Goal: Information Seeking & Learning: Check status

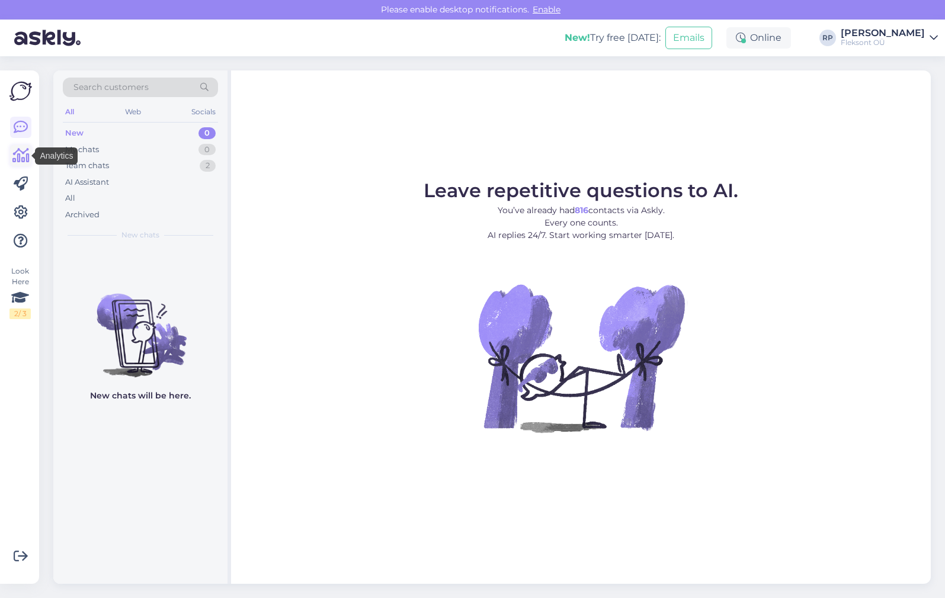
click at [19, 156] on icon at bounding box center [20, 156] width 17 height 14
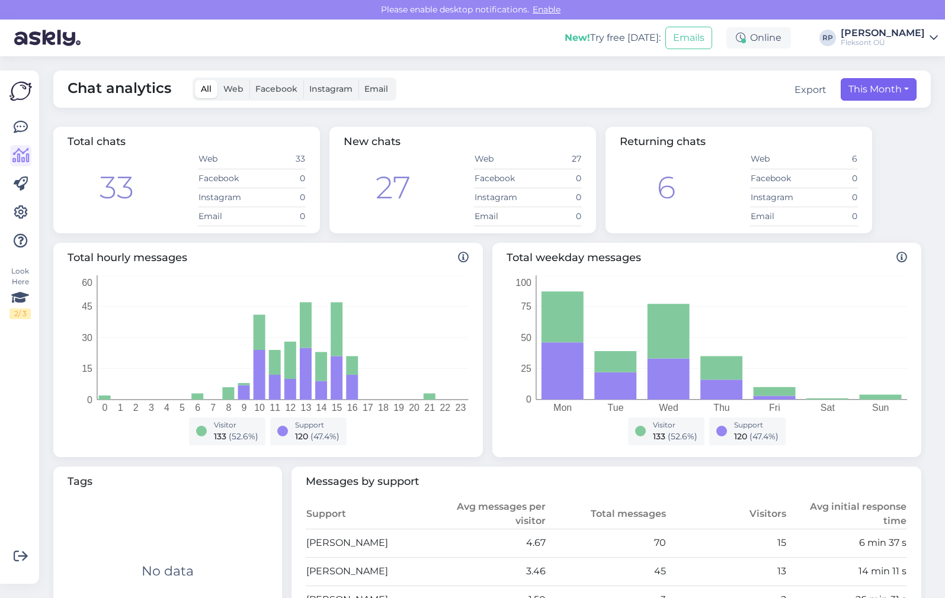
click at [893, 91] on button "This Month" at bounding box center [879, 89] width 76 height 23
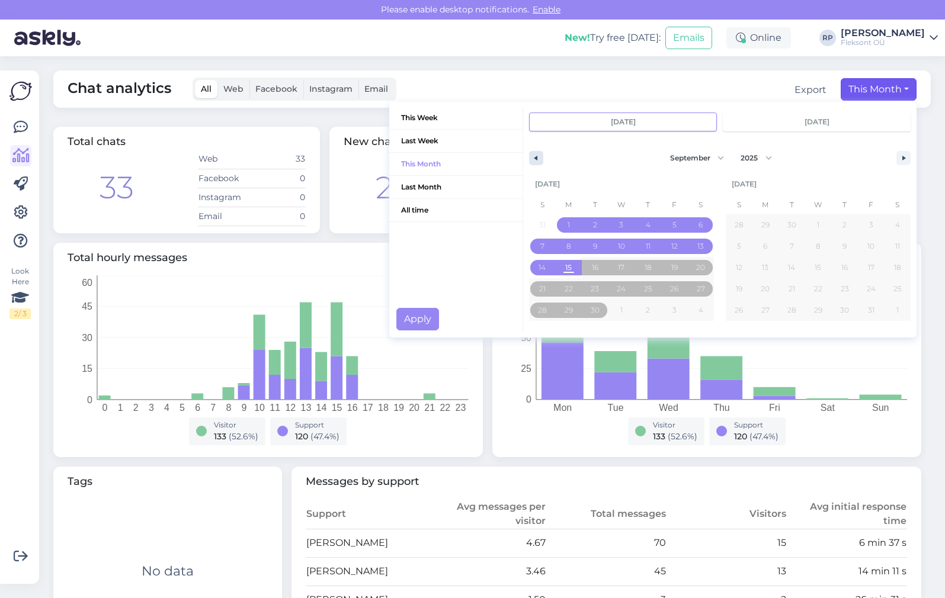
click at [535, 158] on icon "button" at bounding box center [534, 158] width 6 height 5
select select "7"
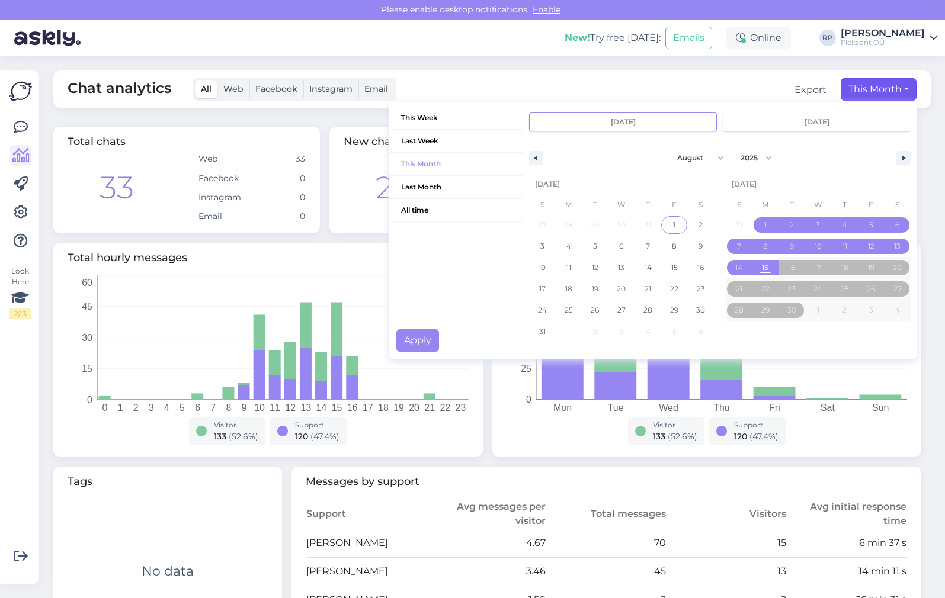
click at [675, 222] on span "1" at bounding box center [674, 224] width 2 height 21
type input "Aug 1 2025"
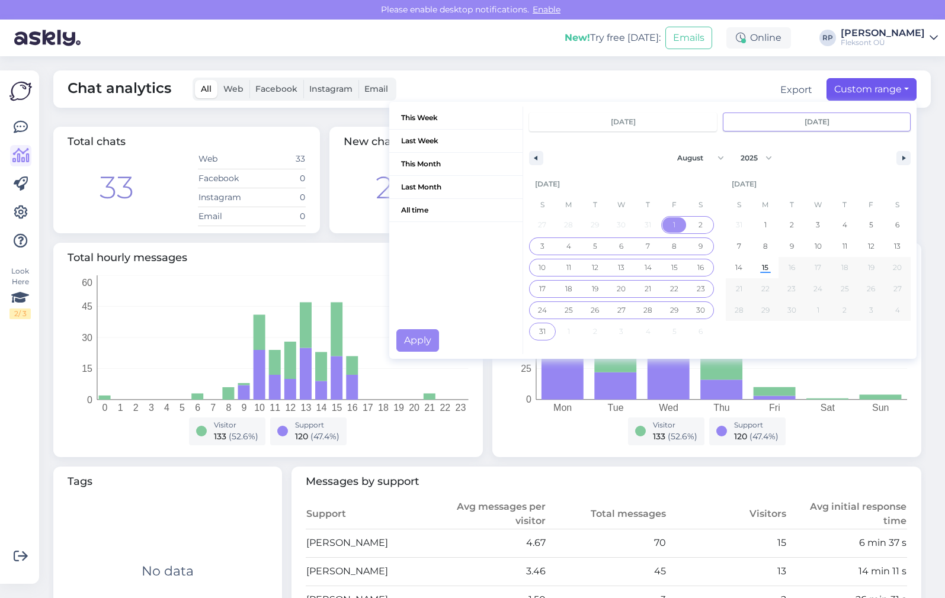
click at [541, 334] on span "31" at bounding box center [542, 331] width 7 height 21
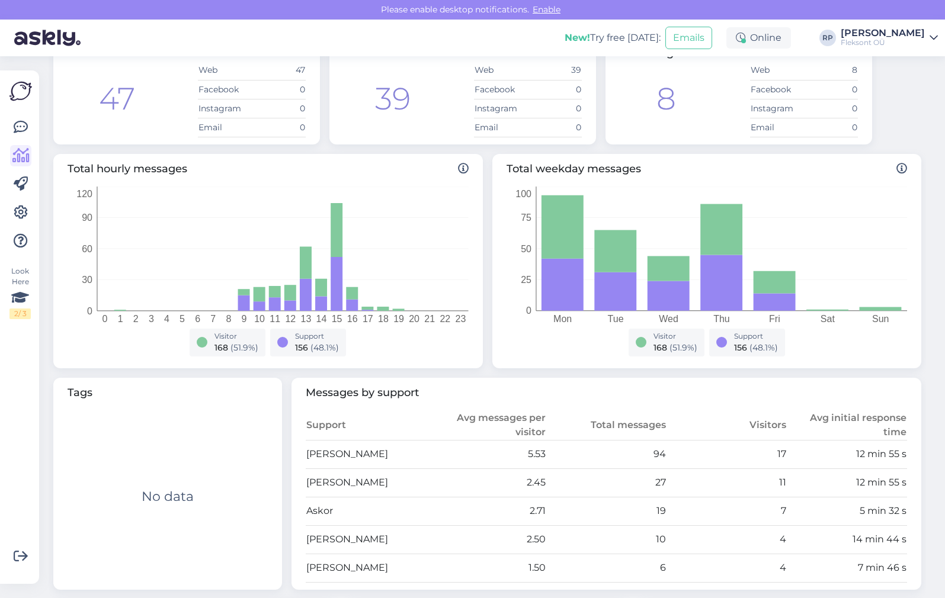
scroll to position [89, 0]
click at [925, 338] on div "Total hourly messages 0 1 2 3 4 5 6 7 8 9 10 11 12 13 14 15 16 17 18 19 20 21 2…" at bounding box center [487, 261] width 877 height 224
click at [935, 361] on div "Chat analytics All Web Facebook Instagram Email Export Last Month This Week Las…" at bounding box center [495, 238] width 899 height 542
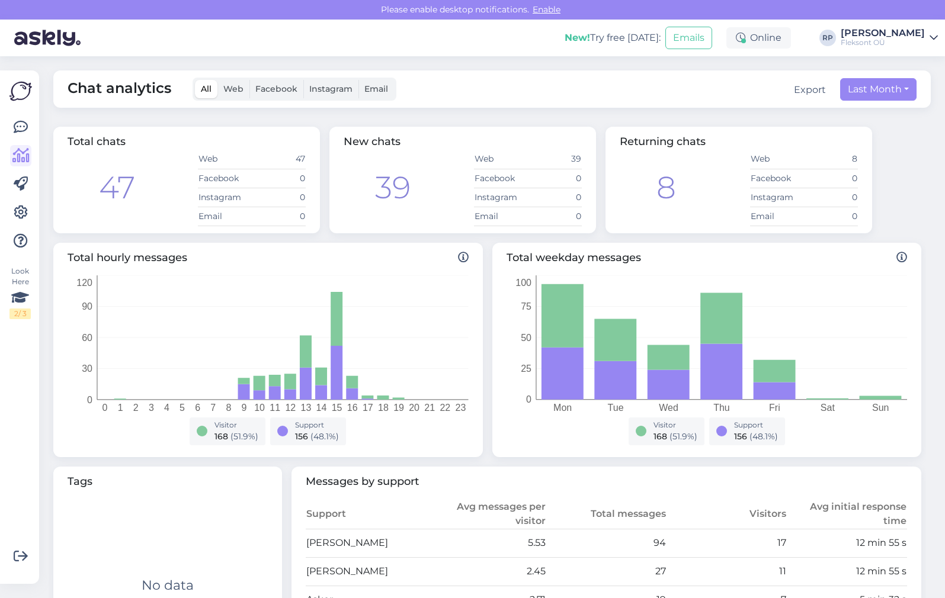
scroll to position [0, 0]
click at [890, 26] on div "New! Try free today: Emails Online RP Rainer Ploom Fleksont OÜ" at bounding box center [472, 38] width 945 height 37
click at [889, 37] on div "[PERSON_NAME]" at bounding box center [883, 32] width 84 height 9
click at [919, 198] on div "Total chats 47 Web 47 Facebook 0 Instagram 0 Email 0 New chats 39 Web 39 Facebo…" at bounding box center [487, 180] width 877 height 116
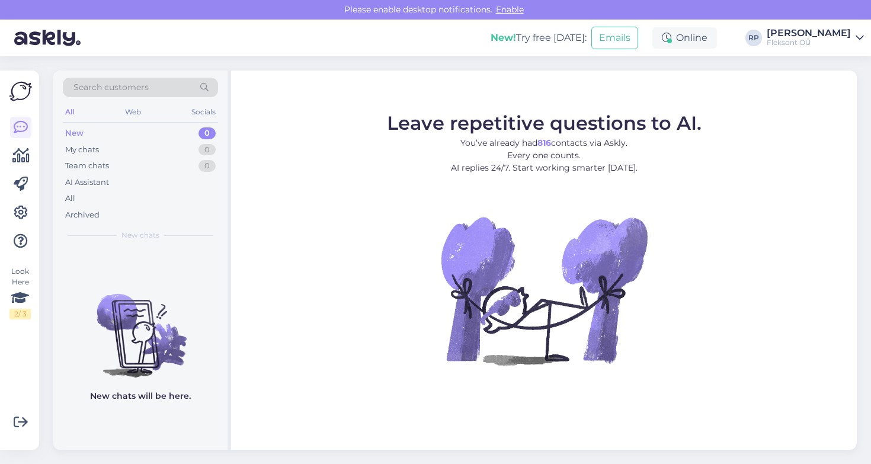
click at [255, 269] on figure "Leave repetitive questions to AI. You’ve already had 816 contacts via Askly. Ev…" at bounding box center [544, 255] width 604 height 283
click at [21, 152] on icon at bounding box center [20, 156] width 17 height 14
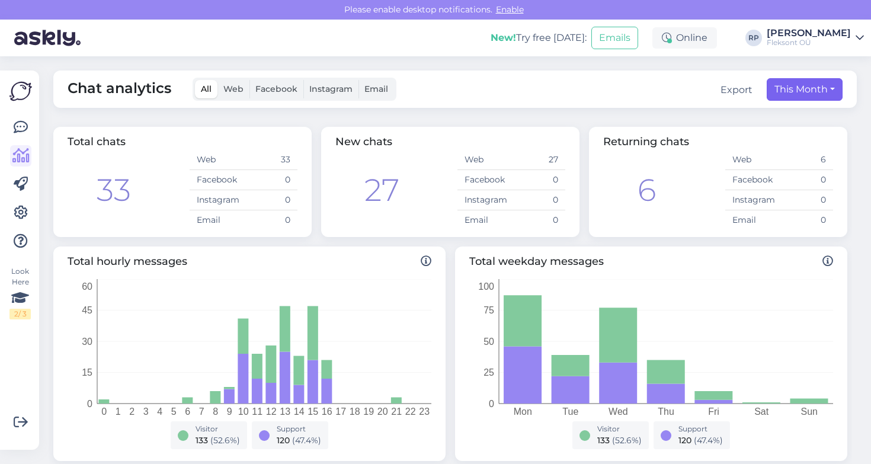
click at [833, 88] on button "This Month" at bounding box center [804, 89] width 76 height 23
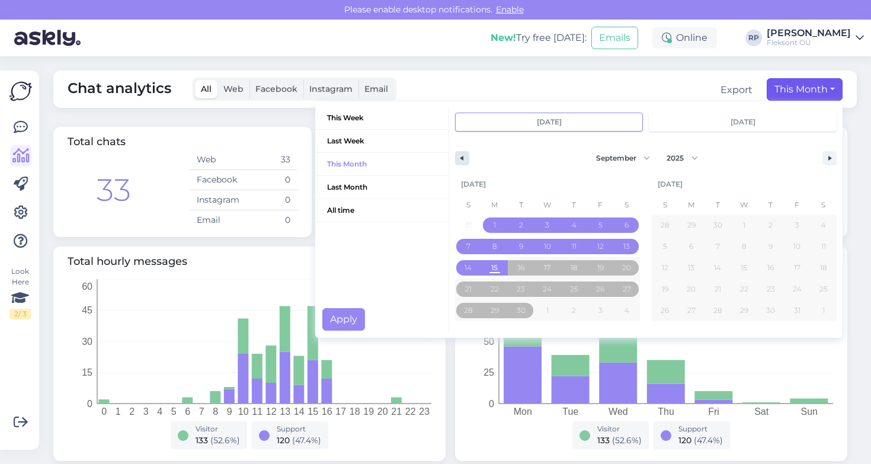
click at [461, 161] on button "button" at bounding box center [462, 158] width 14 height 14
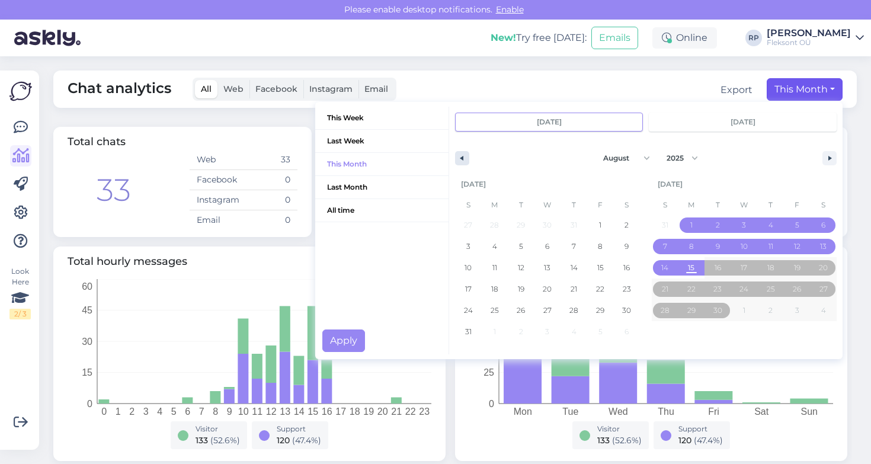
select select "8"
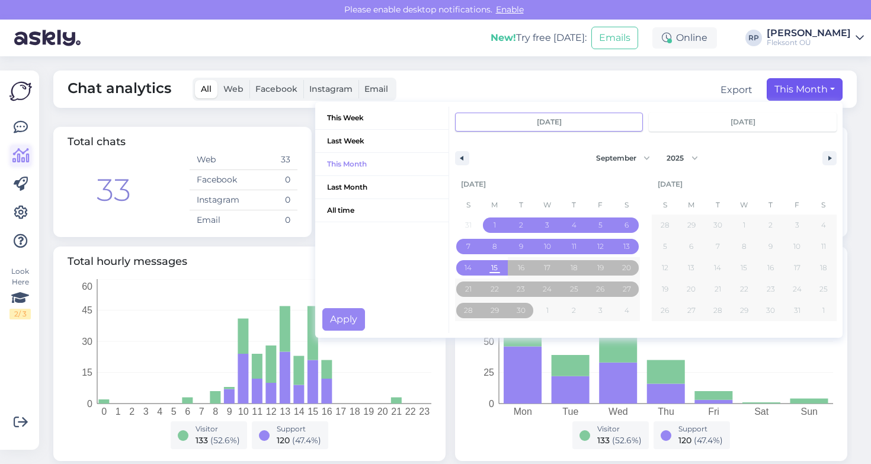
click at [25, 155] on icon at bounding box center [20, 156] width 17 height 14
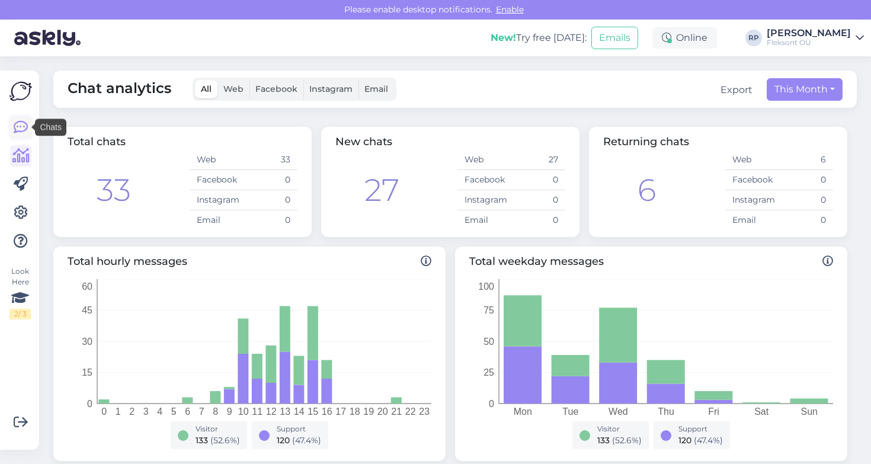
click at [20, 124] on icon at bounding box center [21, 127] width 14 height 14
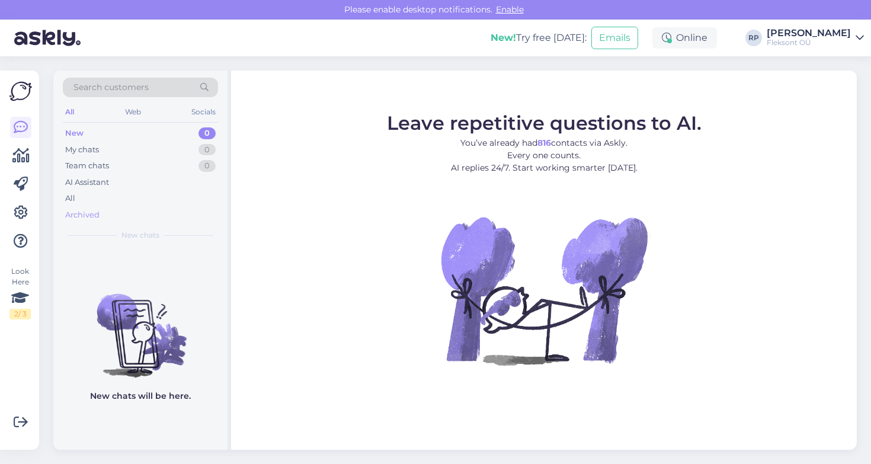
click at [92, 214] on div "Archived" at bounding box center [82, 215] width 34 height 12
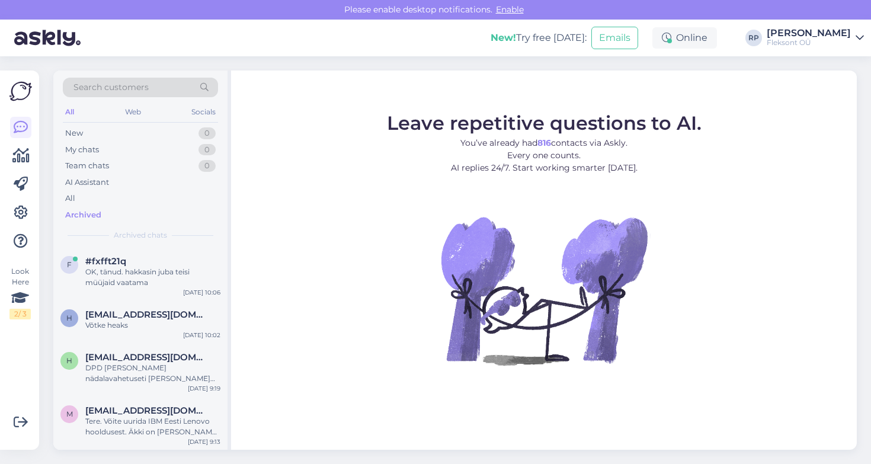
click at [140, 88] on span "Search customers" at bounding box center [110, 87] width 75 height 12
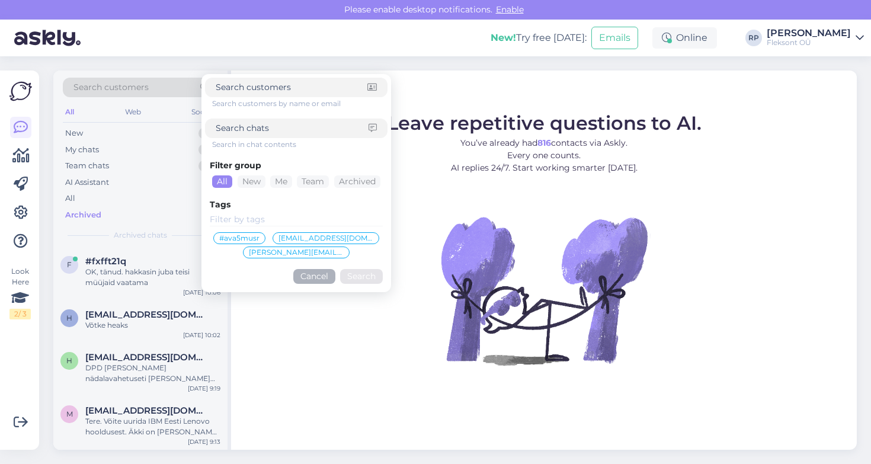
click at [291, 130] on input at bounding box center [292, 128] width 153 height 12
type input "thinkpad"
click at [361, 276] on button "Search" at bounding box center [361, 276] width 43 height 15
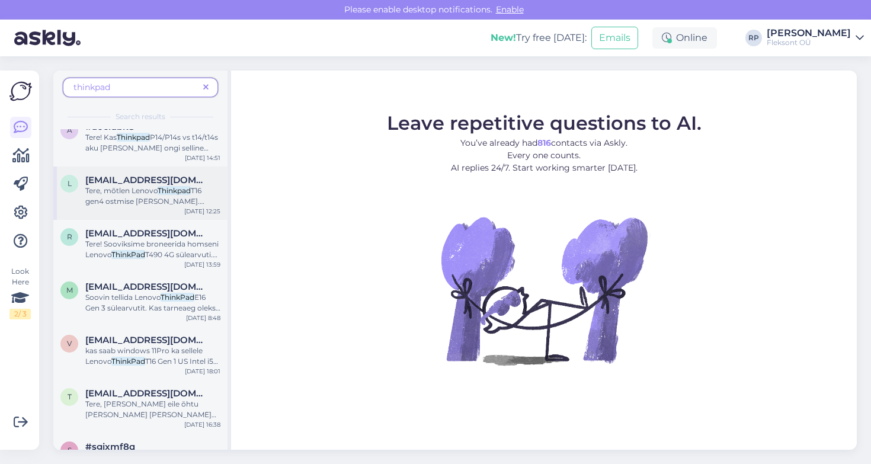
scroll to position [178, 0]
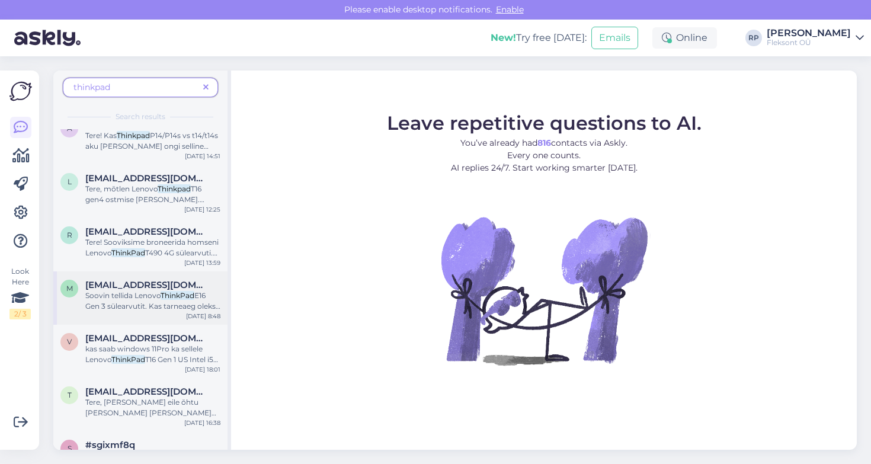
click at [154, 290] on span "[EMAIL_ADDRESS][DOMAIN_NAME]" at bounding box center [146, 285] width 123 height 11
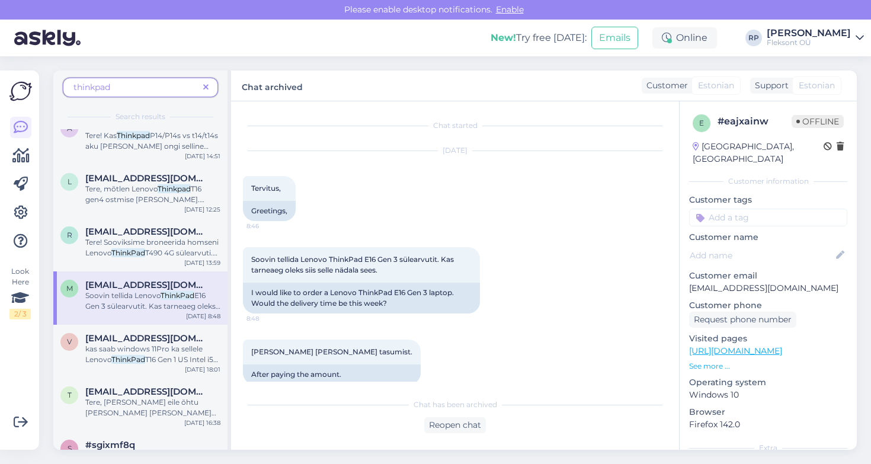
scroll to position [0, 0]
click at [56, 47] on img at bounding box center [47, 38] width 66 height 37
click at [52, 39] on img at bounding box center [47, 38] width 66 height 37
click at [50, 40] on img at bounding box center [47, 38] width 66 height 37
